Goal: Task Accomplishment & Management: Manage account settings

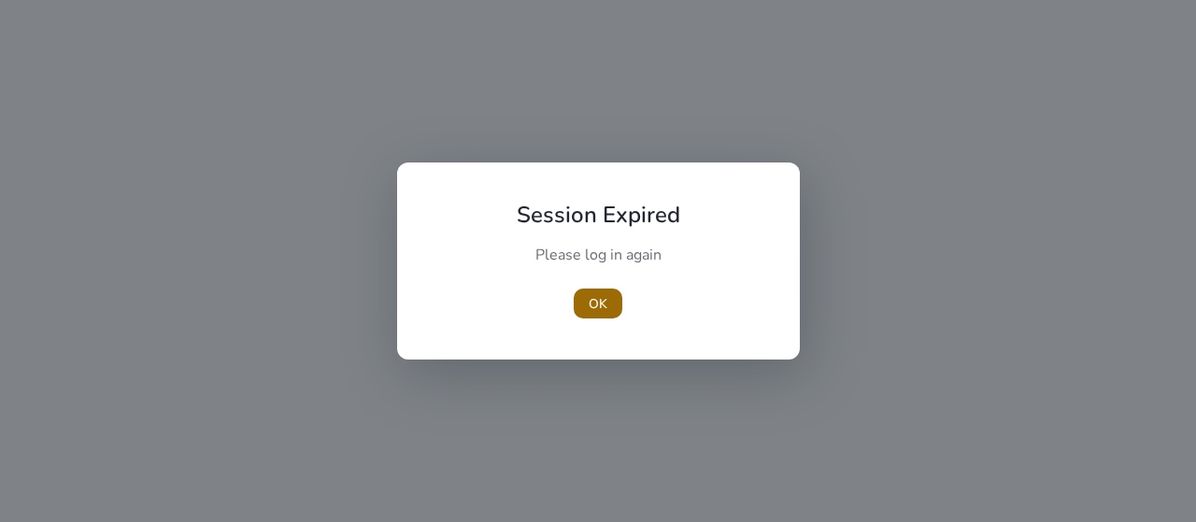
click at [590, 290] on span "button" at bounding box center [597, 303] width 49 height 45
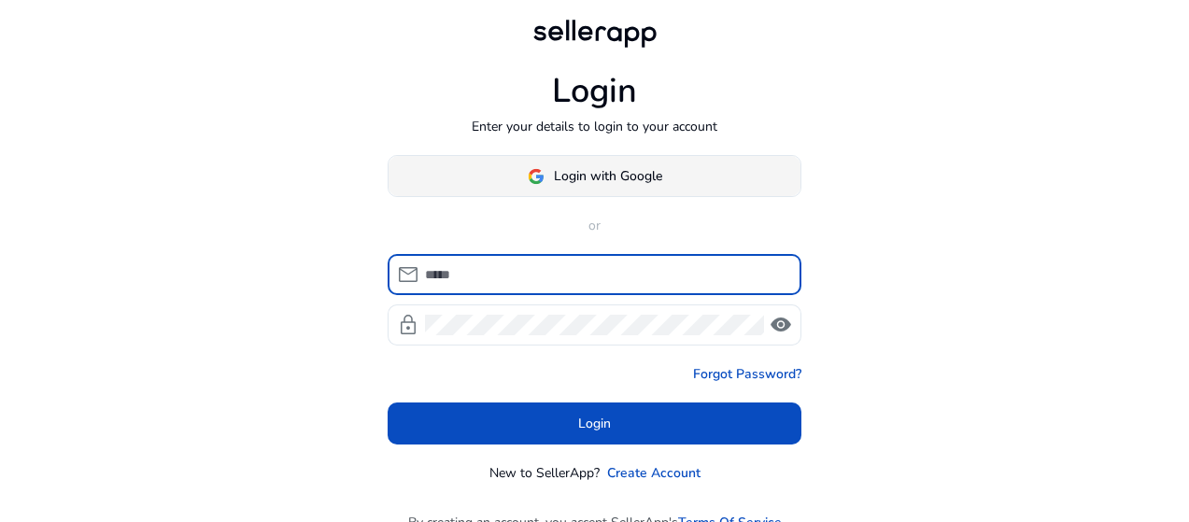
click at [669, 171] on span at bounding box center [595, 176] width 412 height 45
